Goal: Task Accomplishment & Management: Manage account settings

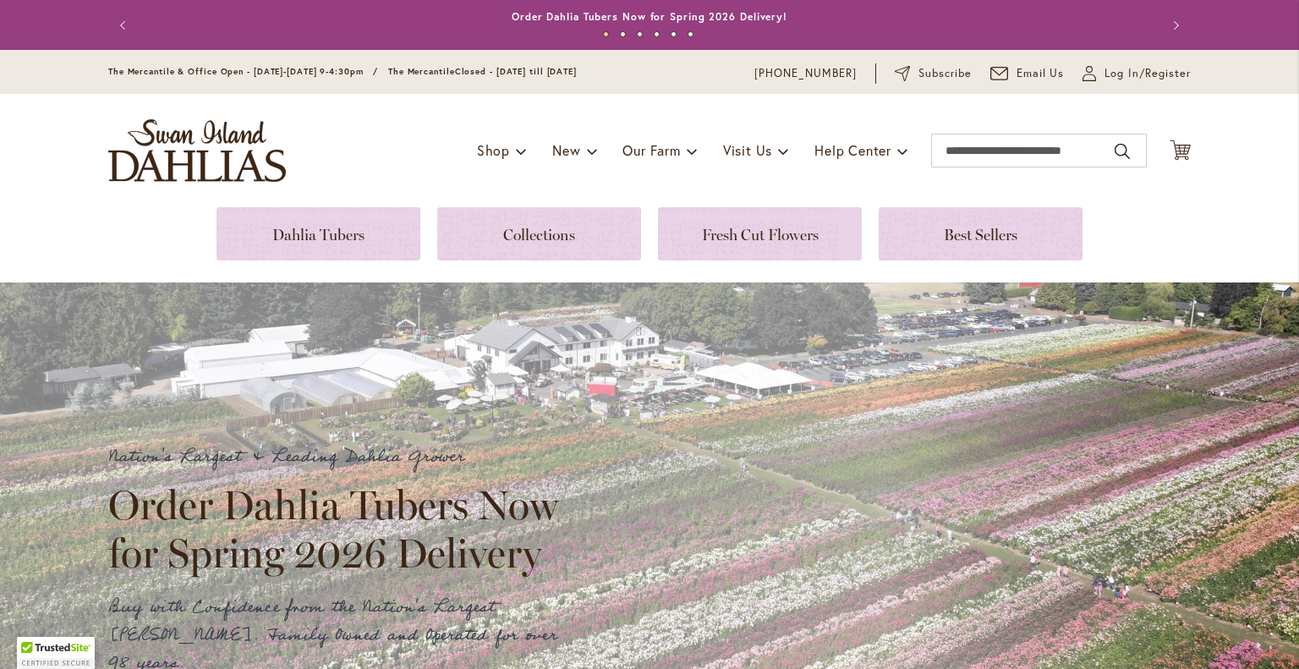
click at [979, 62] on div "The Mercantile & Office Open - Monday-Friday 9-4:30pm / The Mercantile Closed -…" at bounding box center [649, 72] width 1299 height 44
click at [979, 74] on span "Log In/Register" at bounding box center [1148, 73] width 86 height 17
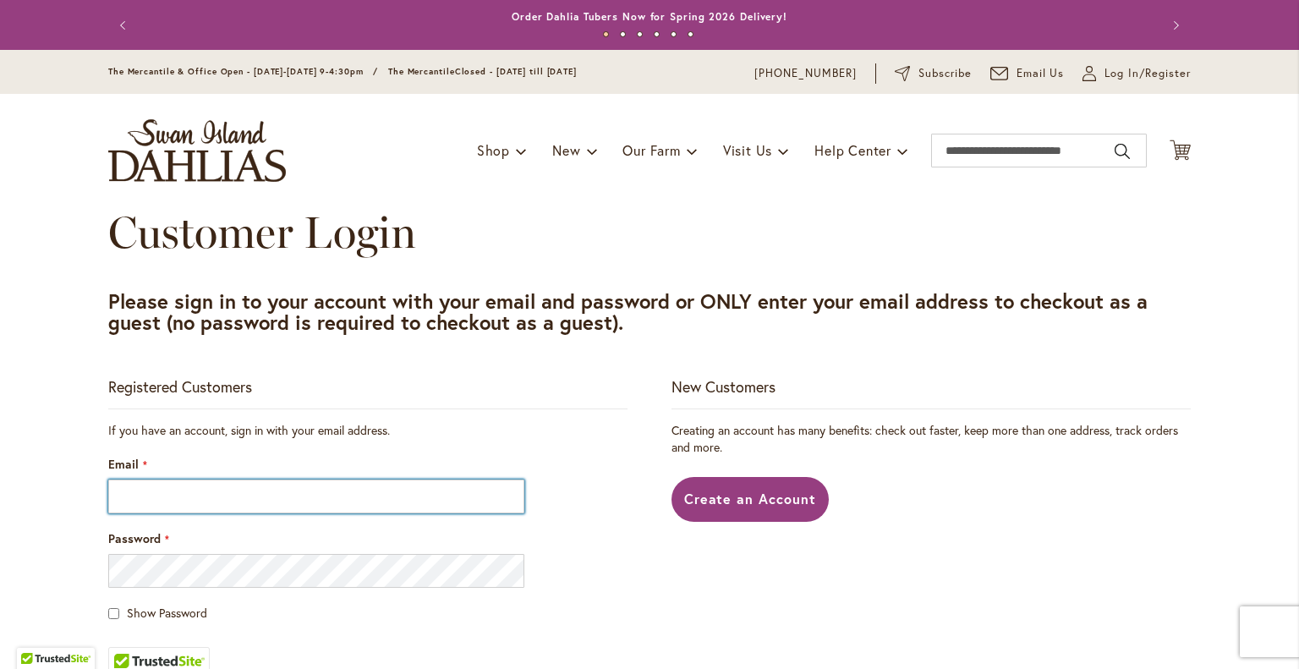
click at [419, 481] on input "Email" at bounding box center [316, 497] width 416 height 34
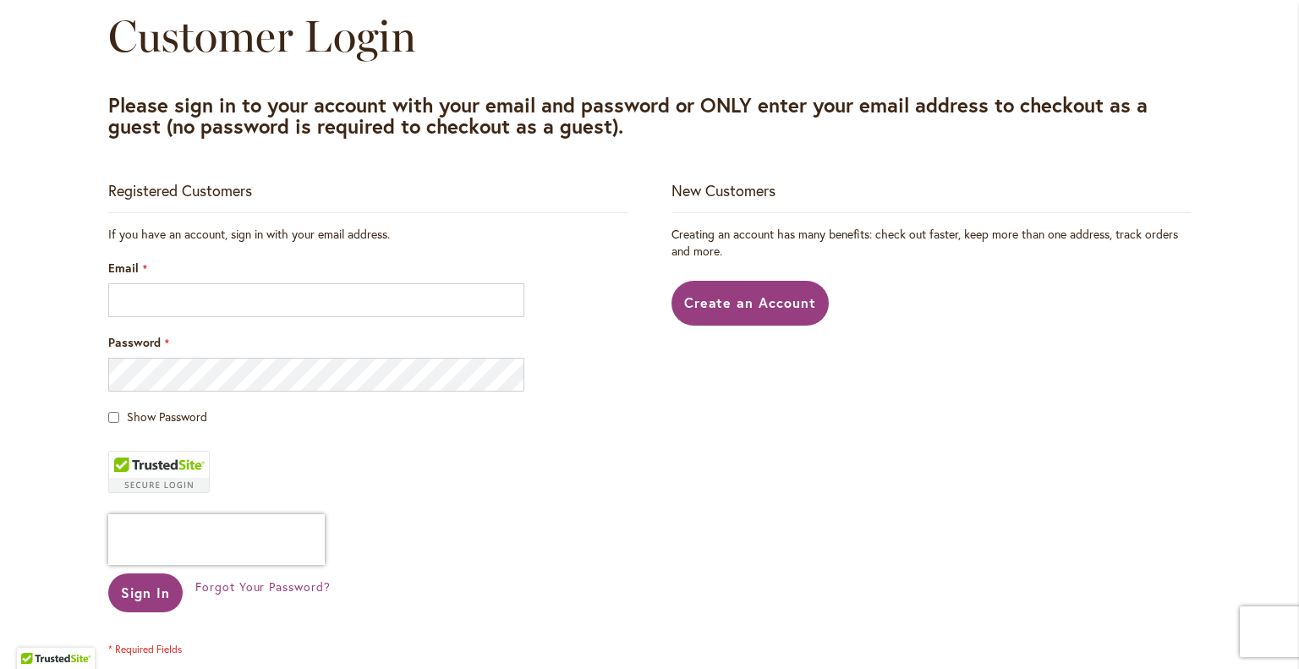
scroll to position [254, 0]
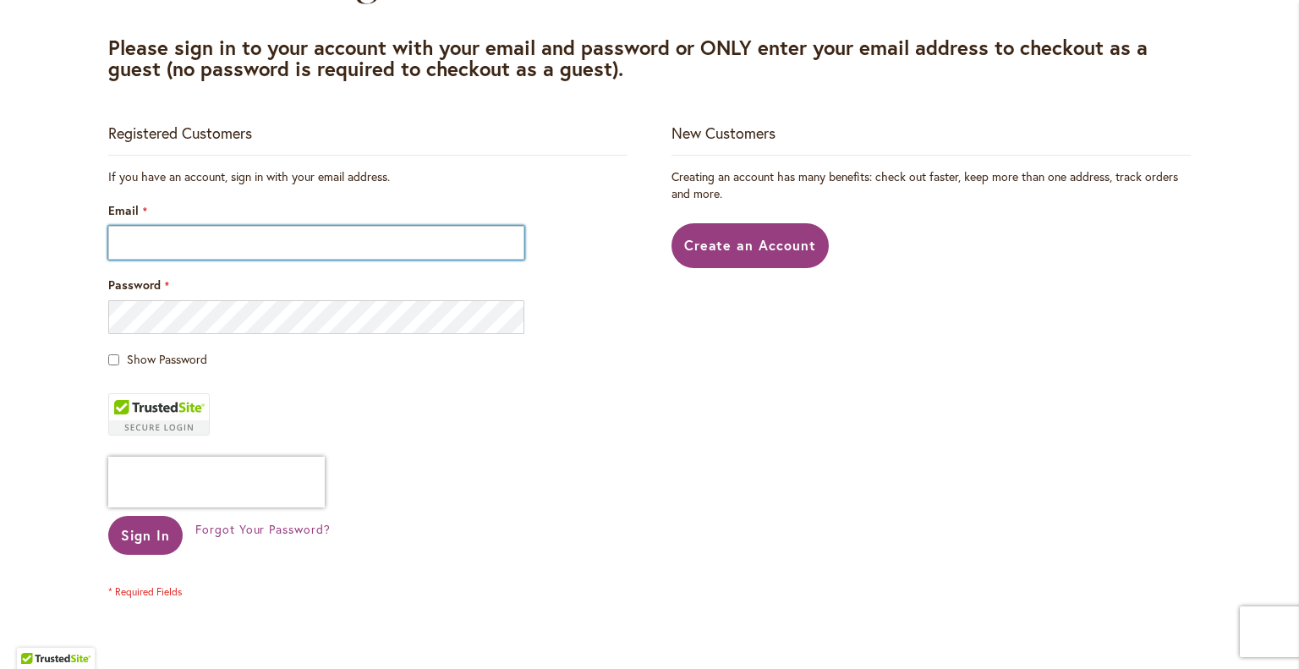
type input "**********"
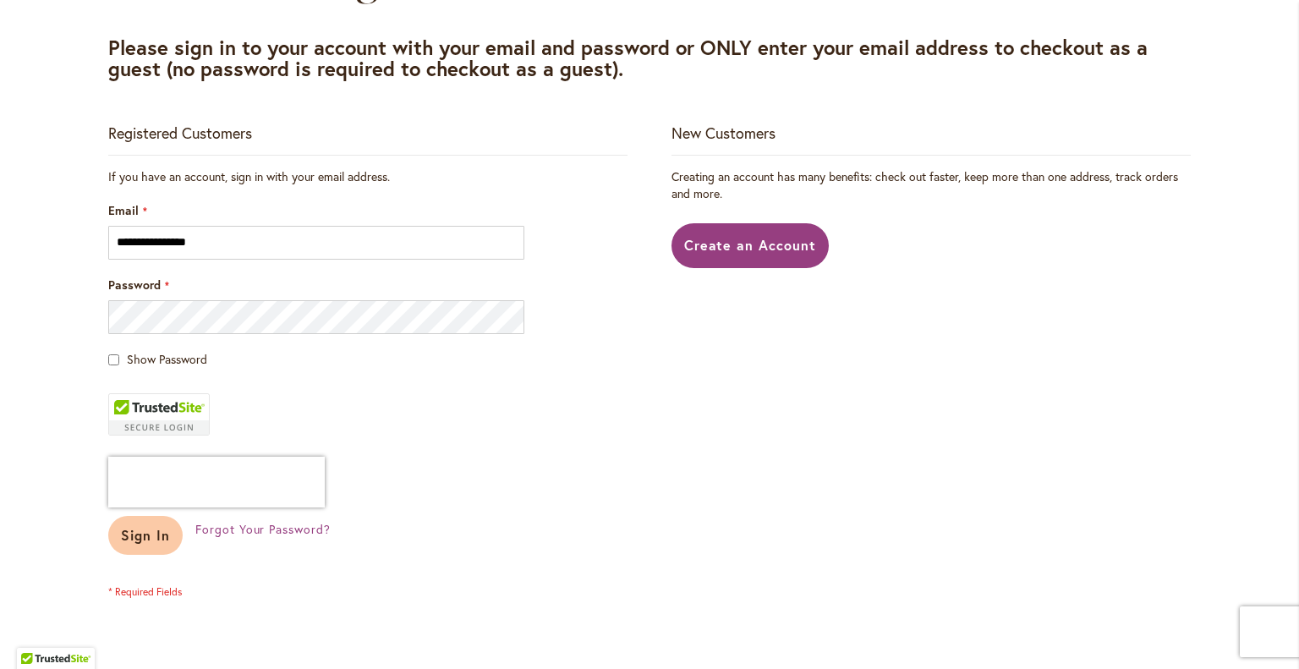
click at [146, 531] on span "Sign In" at bounding box center [145, 535] width 49 height 18
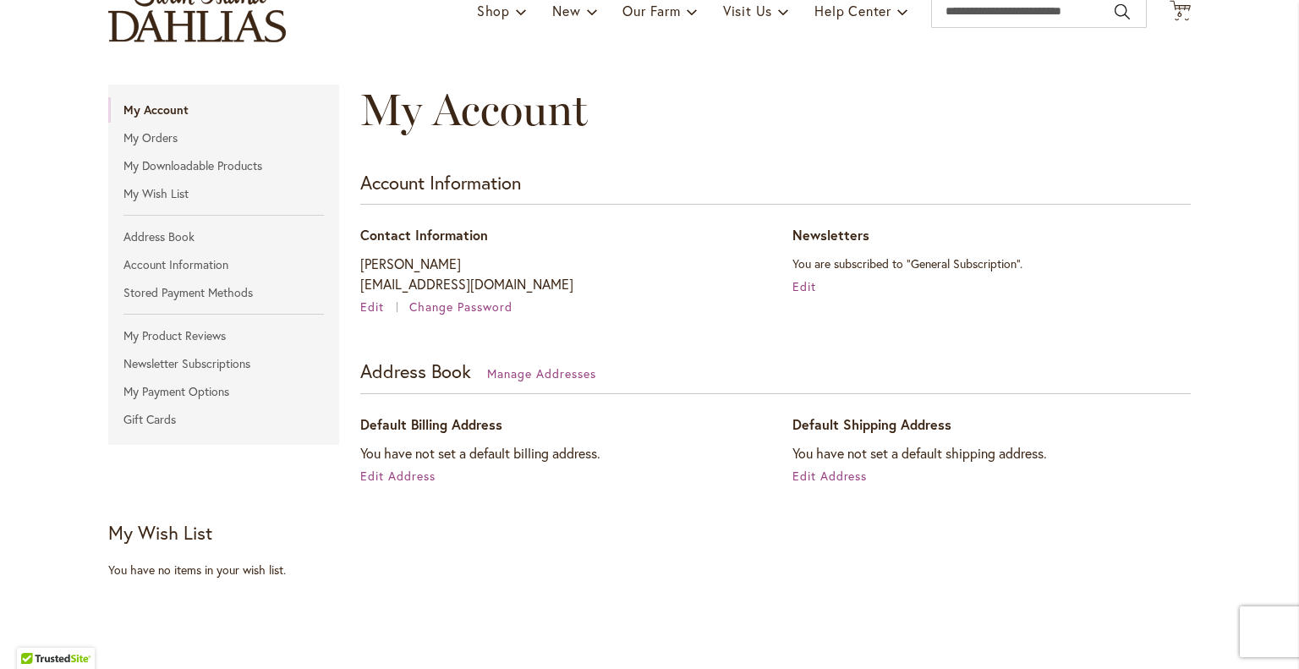
scroll to position [169, 0]
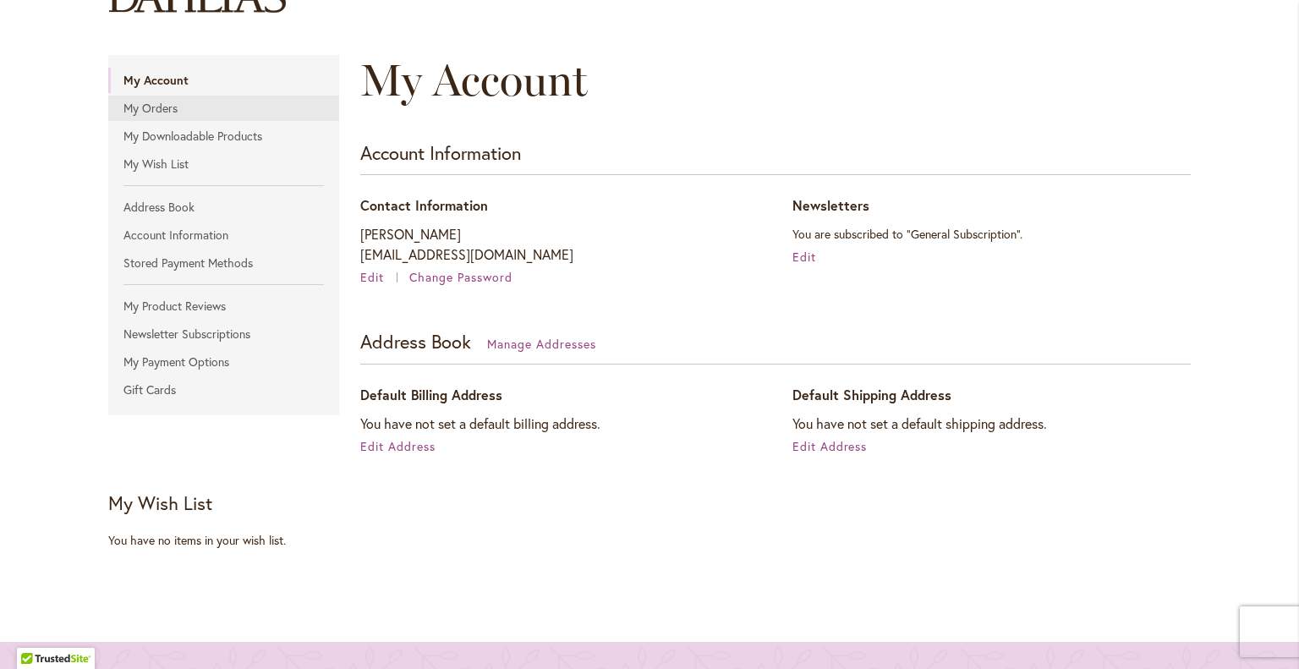
click at [153, 102] on link "My Orders" at bounding box center [223, 108] width 231 height 25
